Goal: Information Seeking & Learning: Learn about a topic

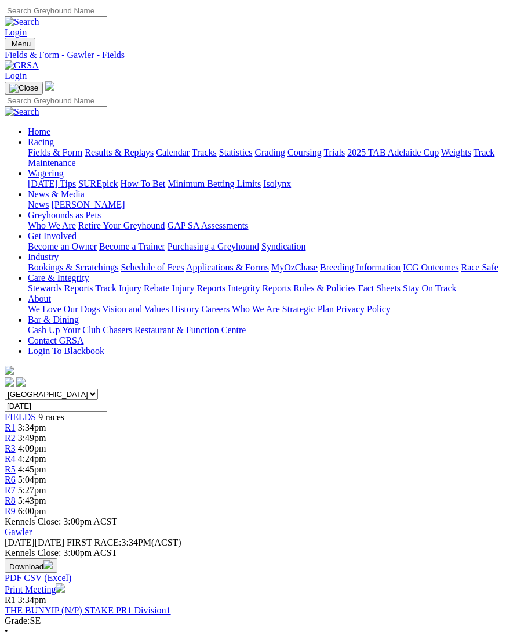
scroll to position [1, 0]
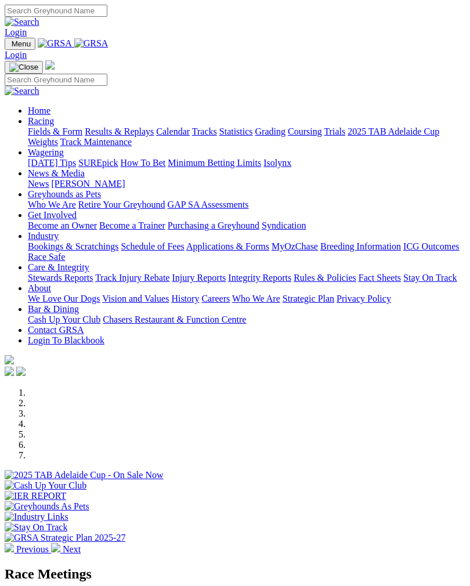
scroll to position [320, 0]
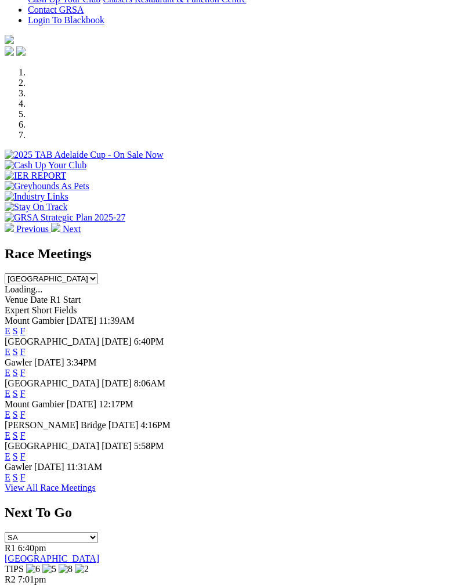
click at [26, 482] on link "F" at bounding box center [22, 477] width 5 height 10
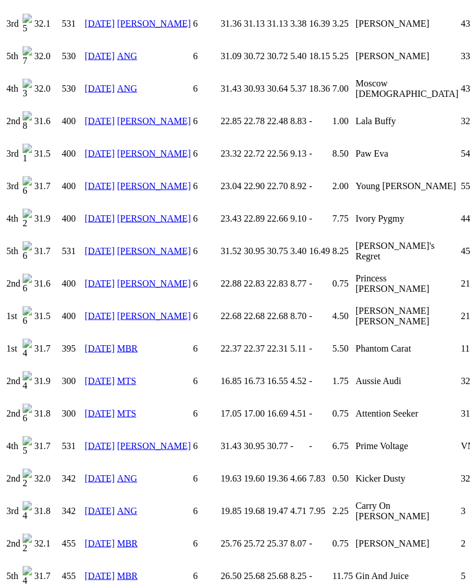
scroll to position [1049, 0]
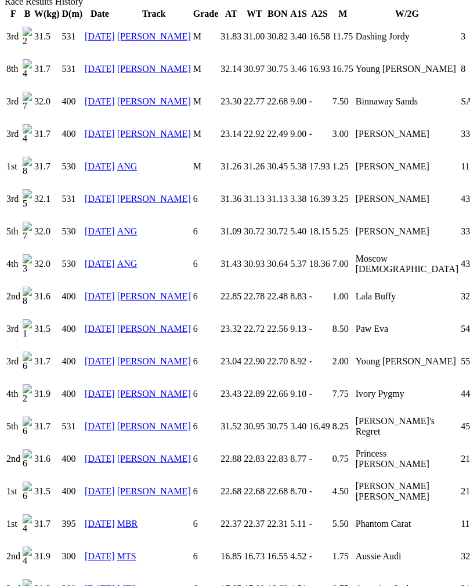
scroll to position [872, 0]
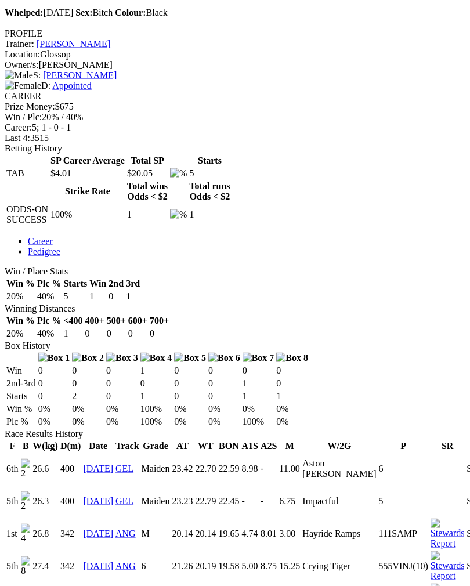
scroll to position [442, 0]
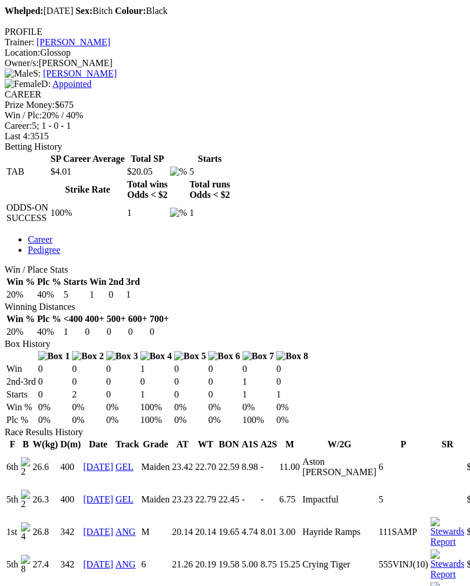
scroll to position [442, 0]
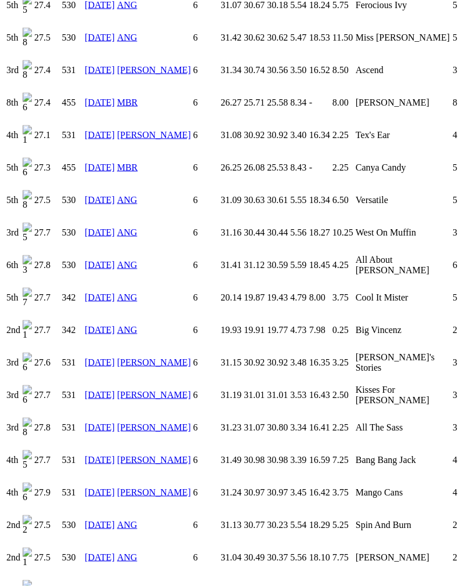
scroll to position [1977, 0]
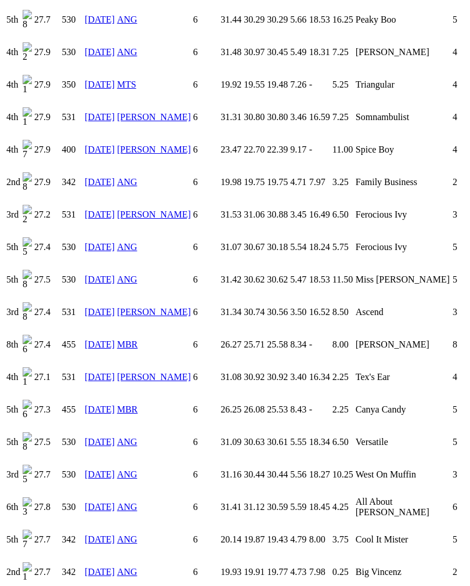
scroll to position [1733, 0]
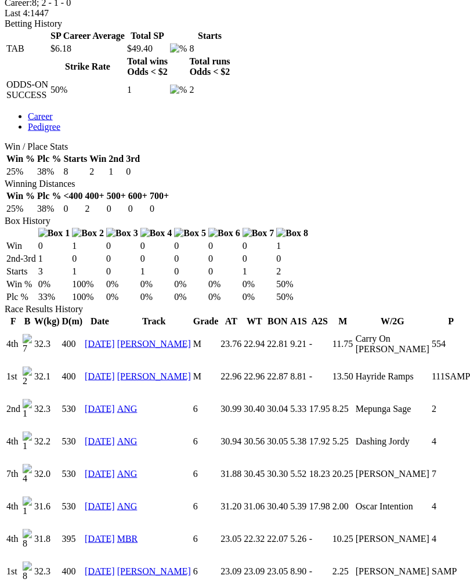
scroll to position [566, 0]
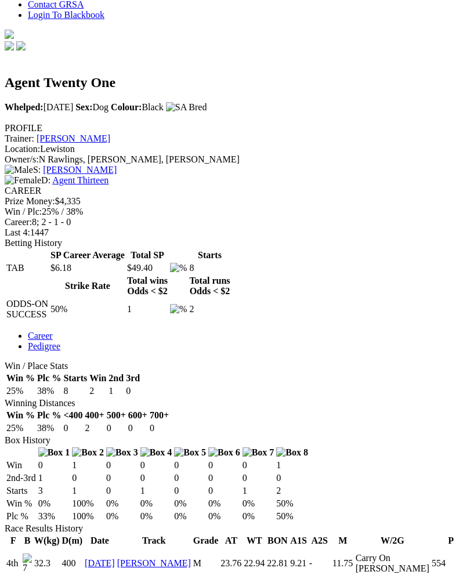
scroll to position [346, 0]
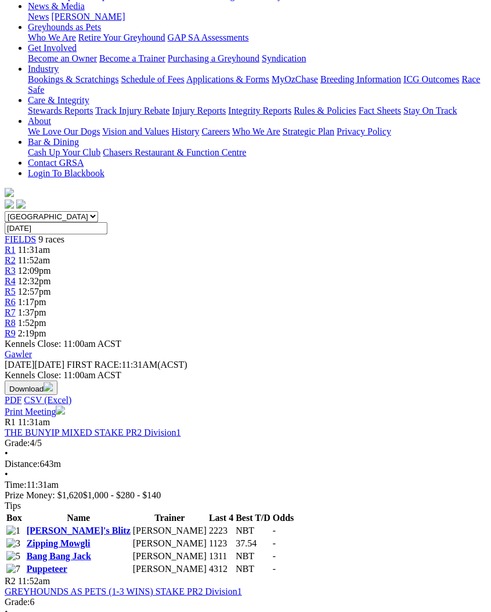
scroll to position [189, 0]
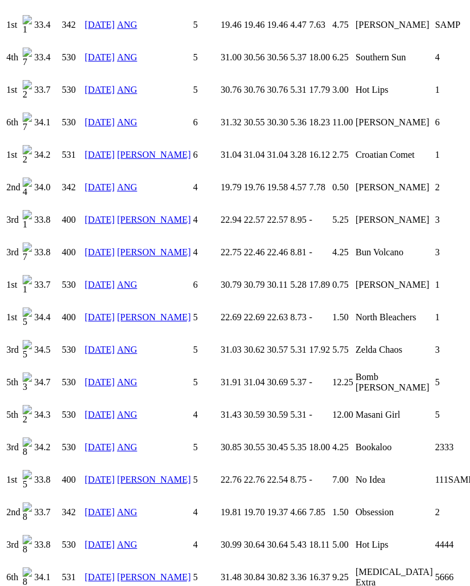
scroll to position [1306, 0]
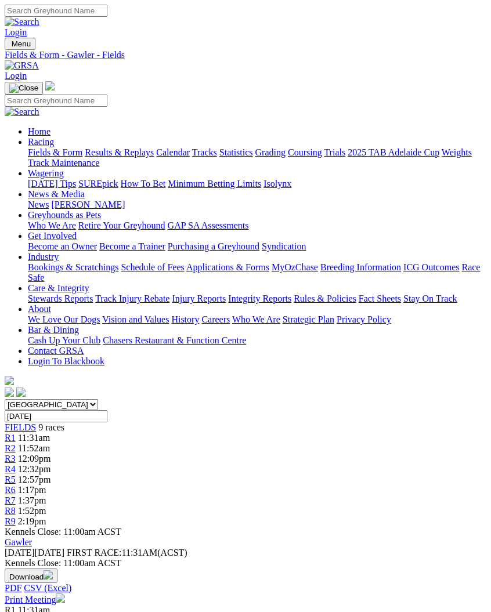
scroll to position [209, 0]
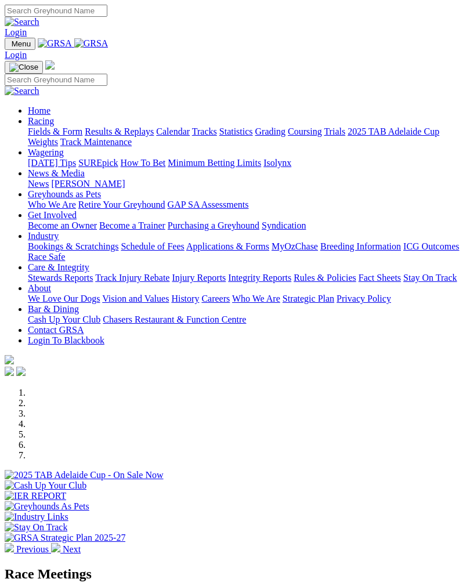
scroll to position [320, 0]
